Goal: Task Accomplishment & Management: Manage account settings

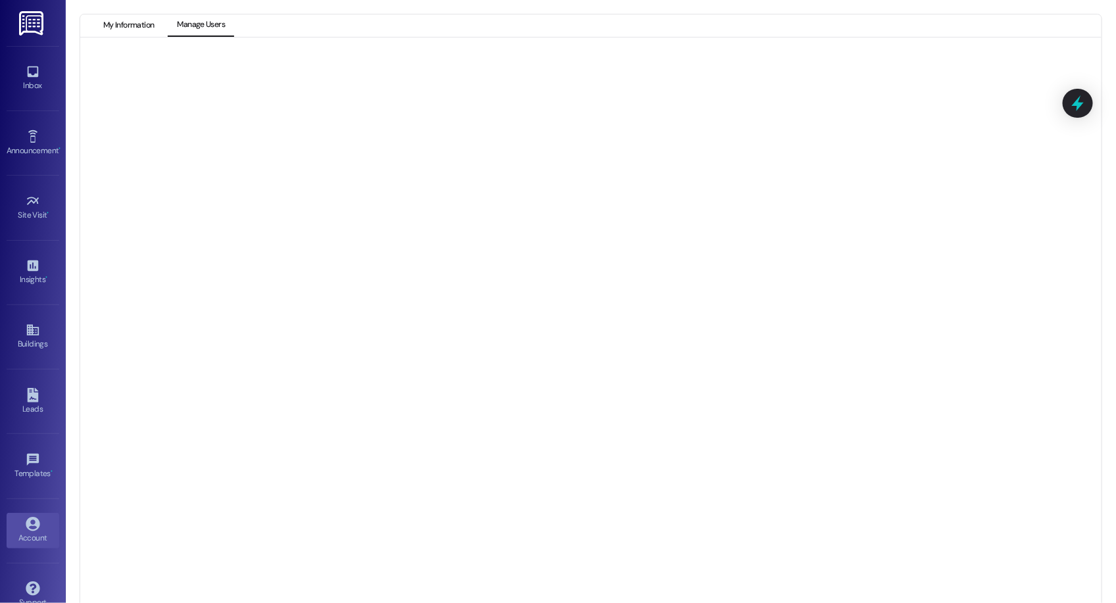
click at [134, 28] on button "My Information" at bounding box center [128, 25] width 69 height 22
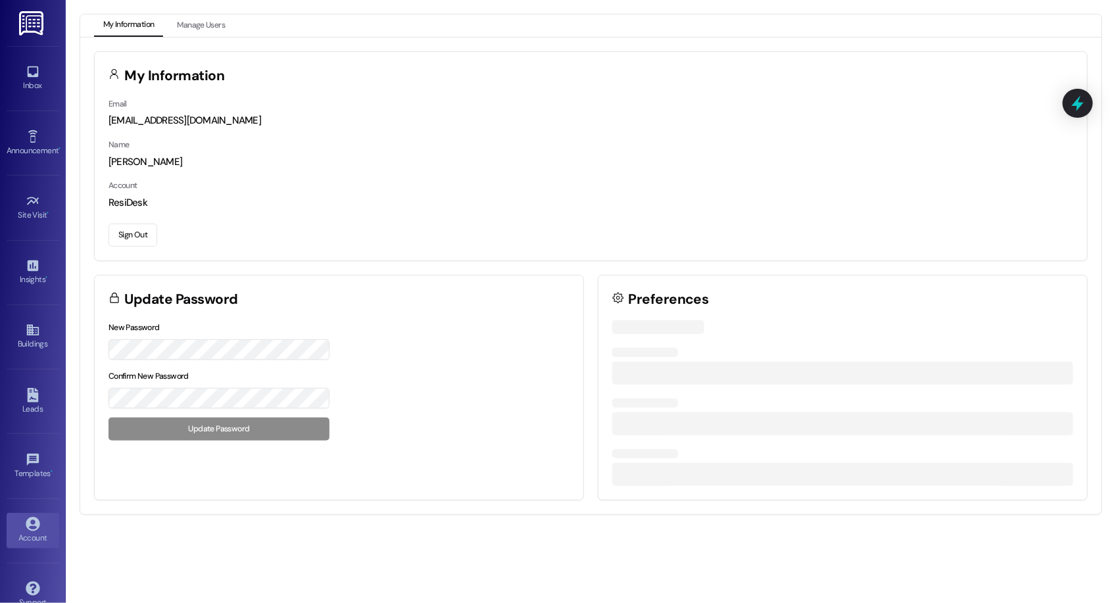
click at [130, 245] on button "Sign Out" at bounding box center [133, 235] width 49 height 23
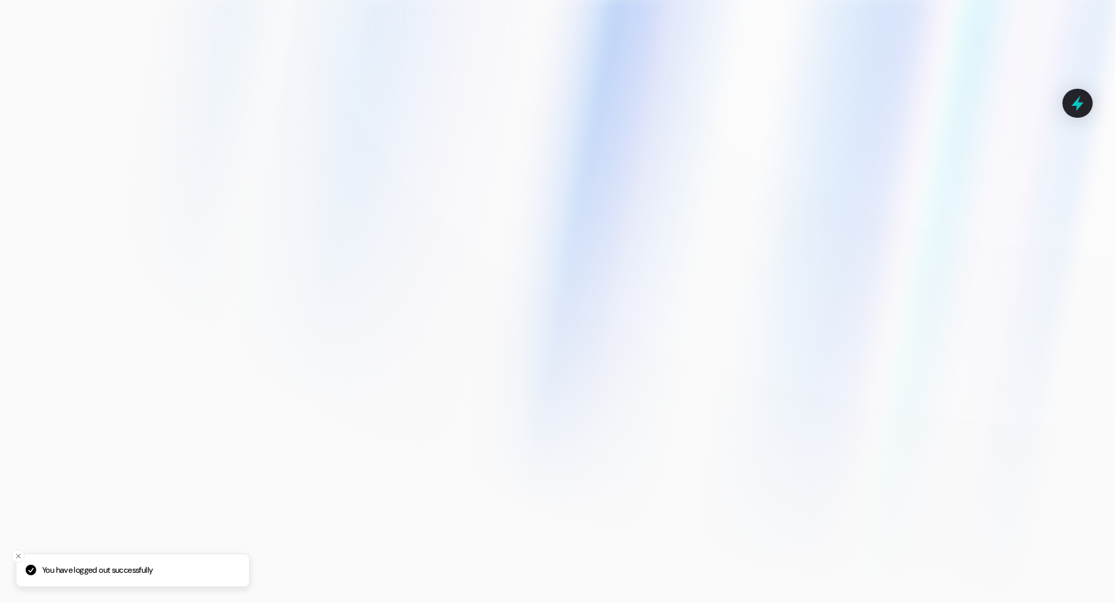
click at [132, 237] on div at bounding box center [558, 301] width 1116 height 603
click at [137, 231] on div at bounding box center [558, 301] width 1116 height 603
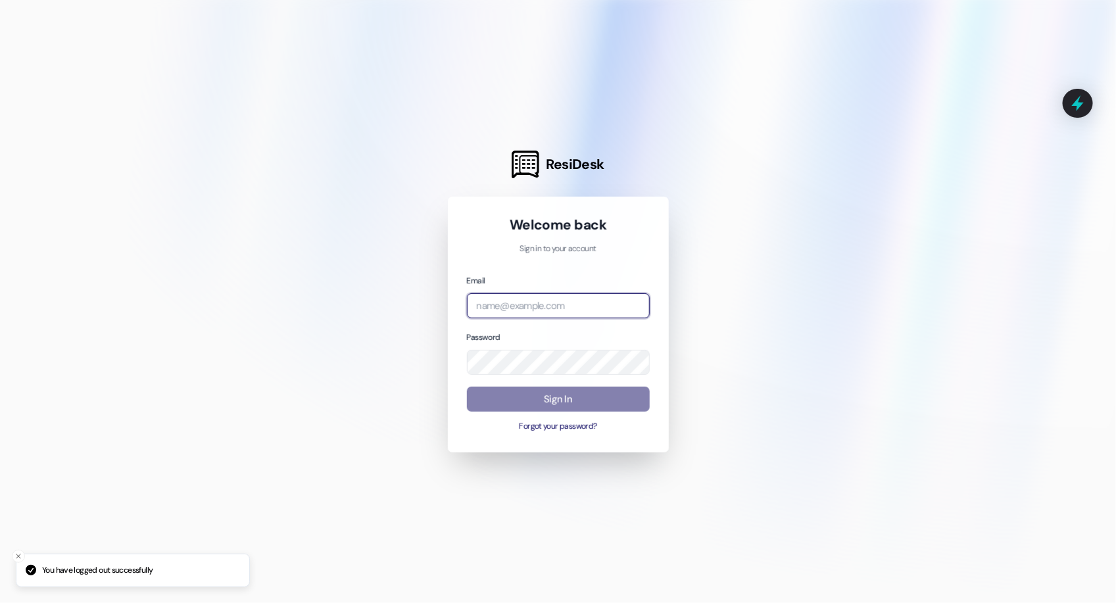
click at [578, 301] on input "email" at bounding box center [558, 306] width 183 height 26
click at [0, 603] on com-1password-button at bounding box center [0, 603] width 0 height 0
type input "r"
type input "[EMAIL_ADDRESS][PERSON_NAME][PERSON_NAME][DOMAIN_NAME]"
